Goal: Use online tool/utility: Utilize a website feature to perform a specific function

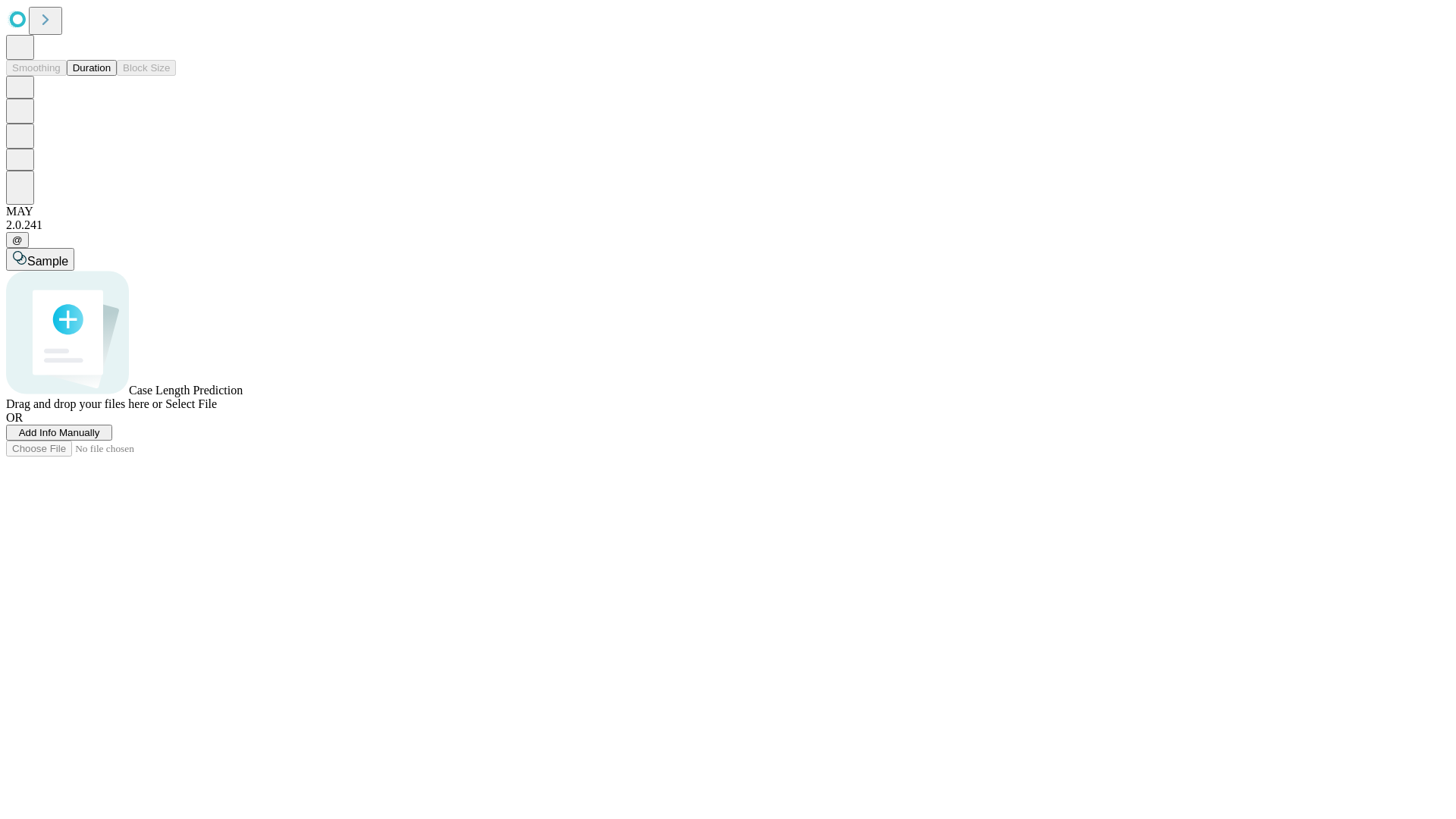
click at [101, 438] on span "Add Info Manually" at bounding box center [59, 432] width 81 height 11
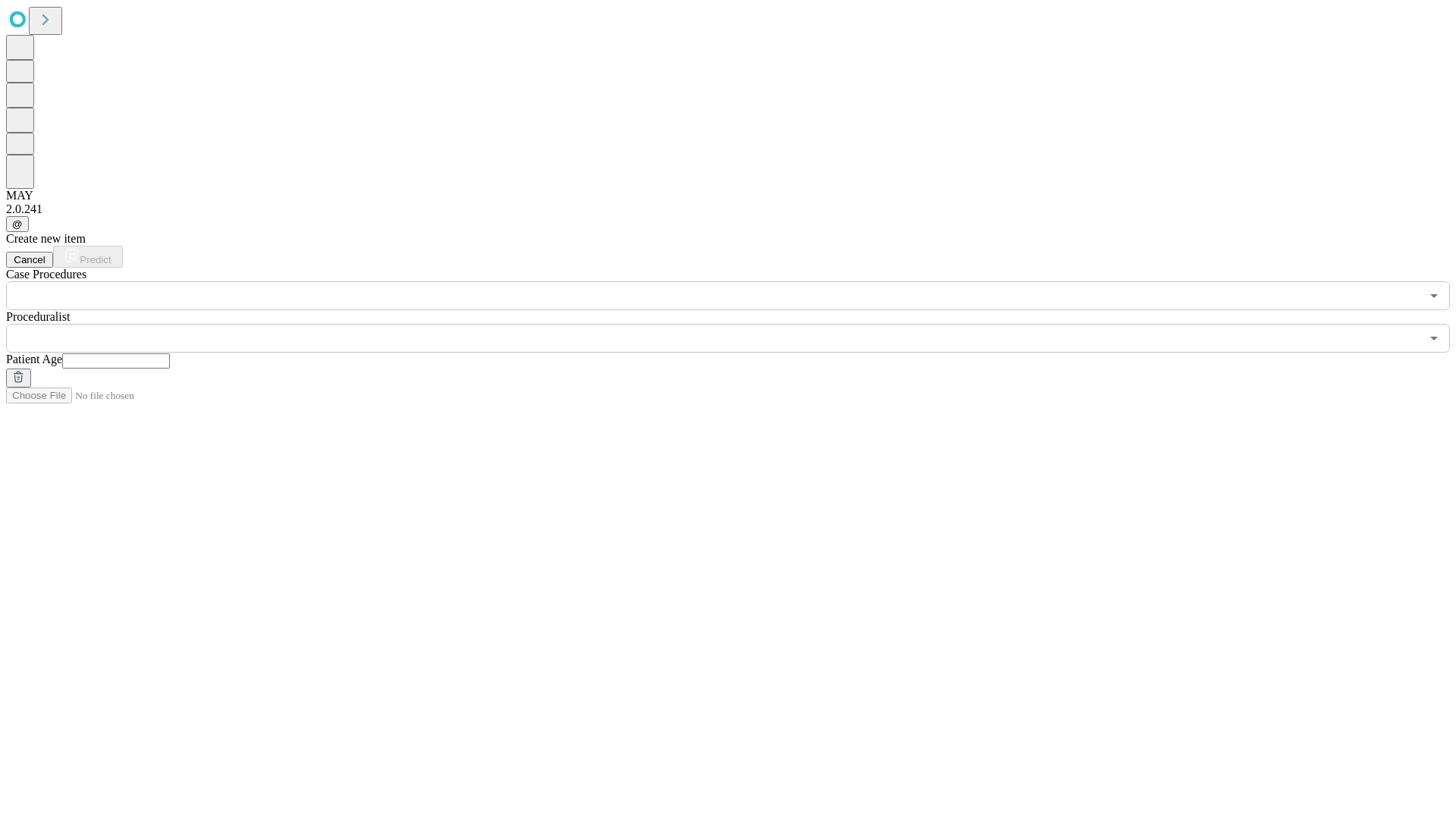
click at [170, 353] on input "text" at bounding box center [117, 361] width 108 height 15
type input "**"
click at [739, 323] on input "text" at bounding box center [713, 338] width 1415 height 29
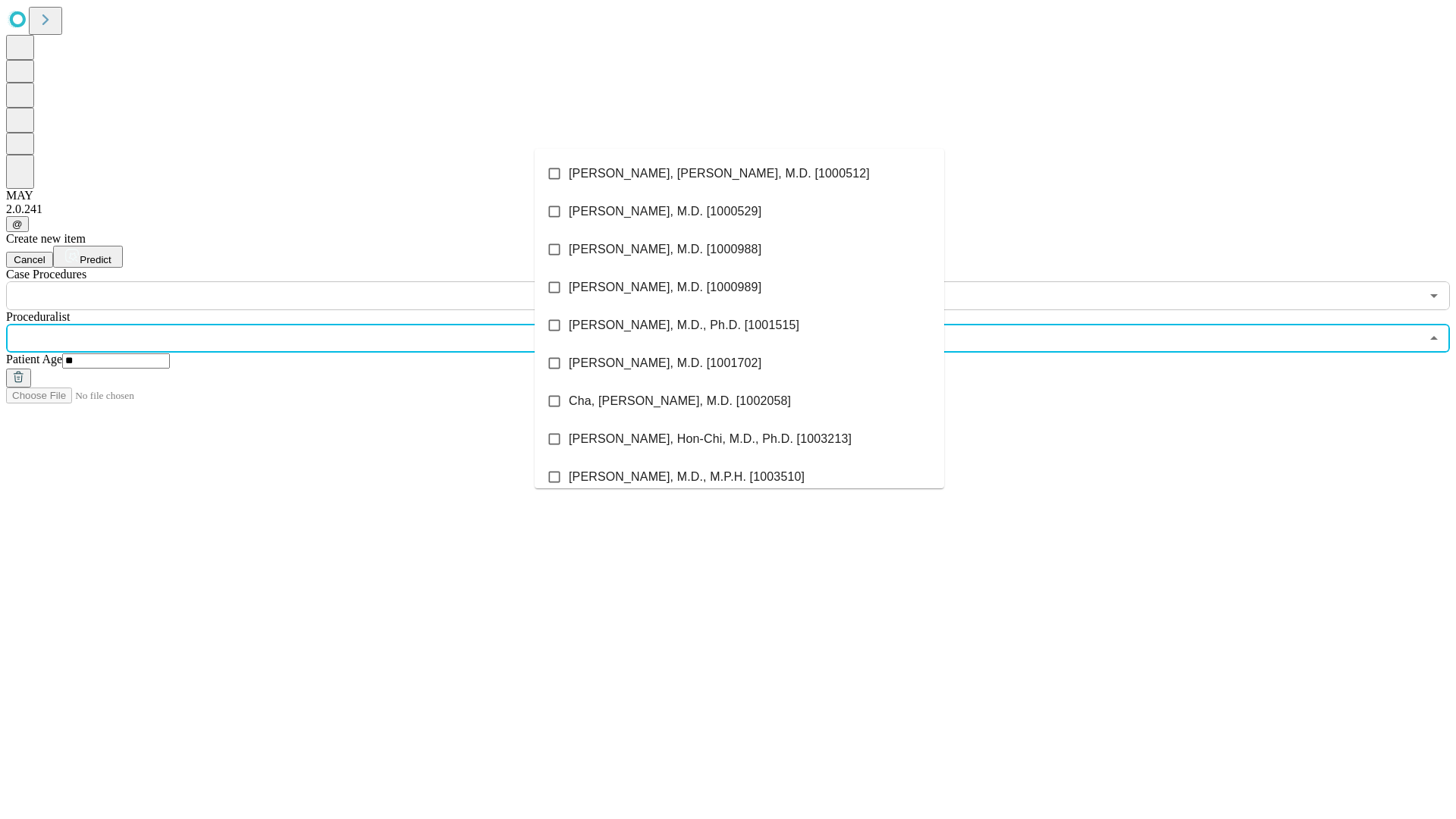
click at [740, 174] on li "[PERSON_NAME], [PERSON_NAME], M.D. [1000512]" at bounding box center [739, 173] width 410 height 38
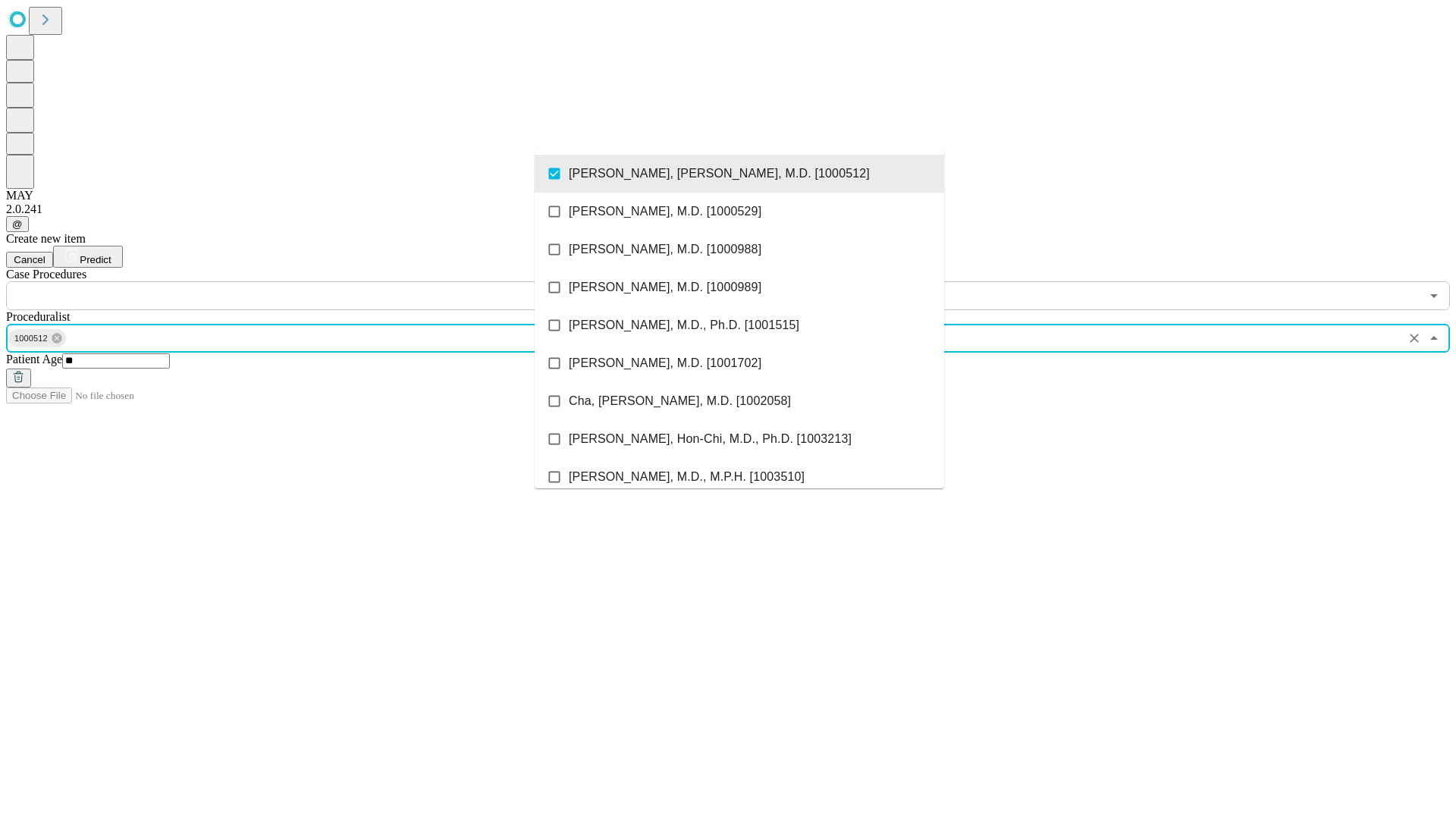
click at [318, 281] on input "text" at bounding box center [713, 296] width 1415 height 29
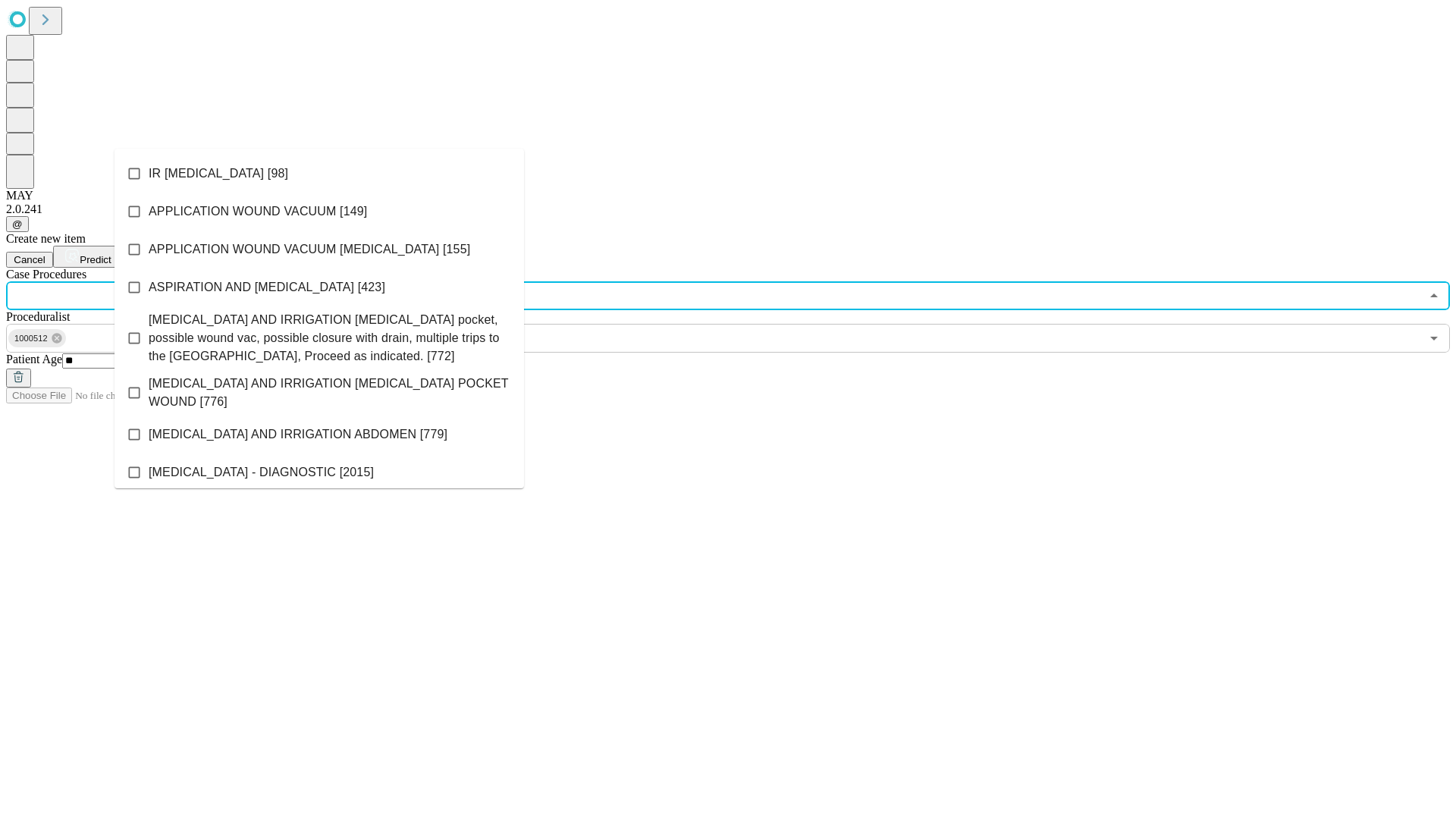
click at [319, 174] on li "IR [MEDICAL_DATA] [98]" at bounding box center [319, 173] width 410 height 38
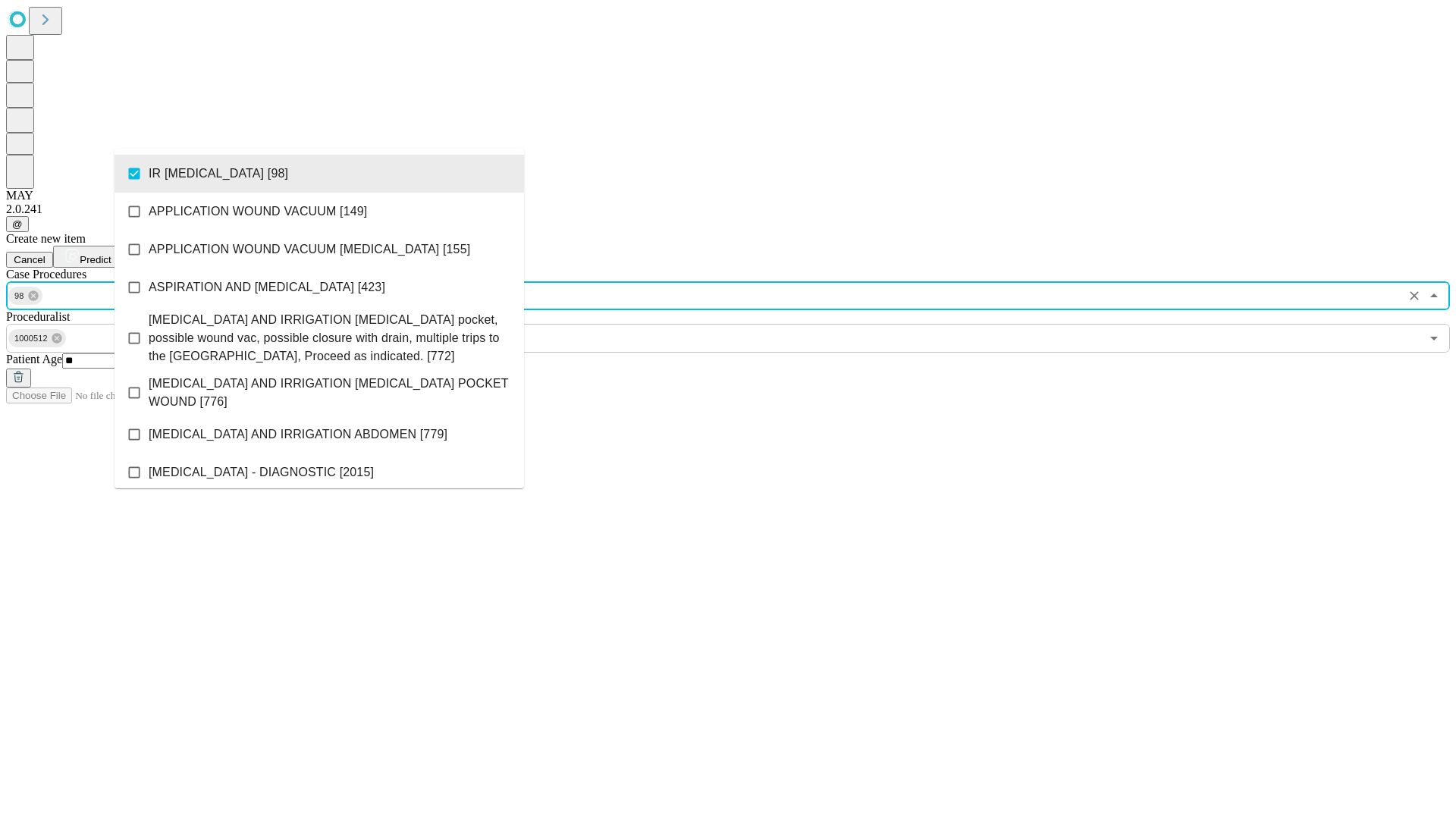
click at [111, 254] on span "Predict" at bounding box center [95, 259] width 31 height 11
